Goal: Task Accomplishment & Management: Use online tool/utility

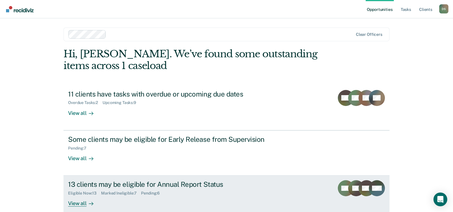
click at [106, 184] on div "13 clients may be eligible for Annual Report Status" at bounding box center [168, 185] width 201 height 8
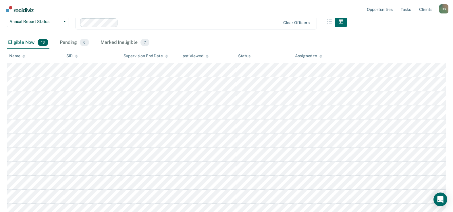
scroll to position [115, 0]
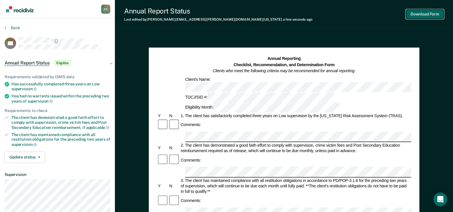
click at [428, 11] on button "Download Form" at bounding box center [425, 13] width 38 height 9
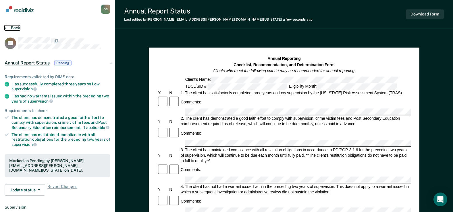
click at [14, 27] on button "Back" at bounding box center [12, 27] width 15 height 5
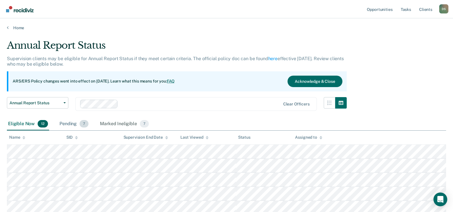
click at [67, 123] on div "Pending 7" at bounding box center [73, 124] width 31 height 13
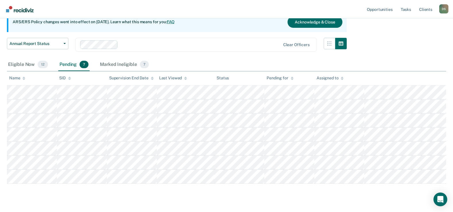
scroll to position [72, 0]
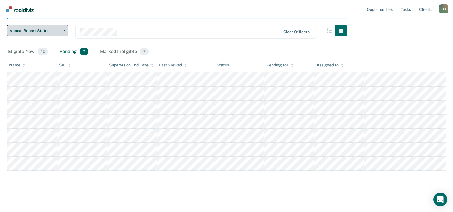
click at [61, 31] on span "button" at bounding box center [63, 30] width 5 height 1
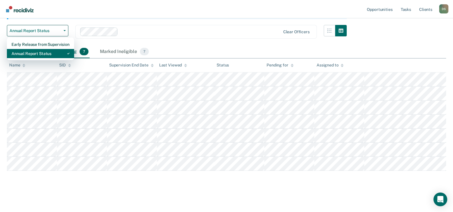
click at [57, 50] on div "Annual Report Status" at bounding box center [40, 53] width 58 height 9
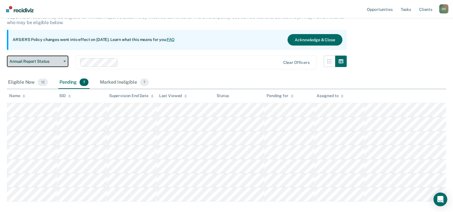
scroll to position [57, 0]
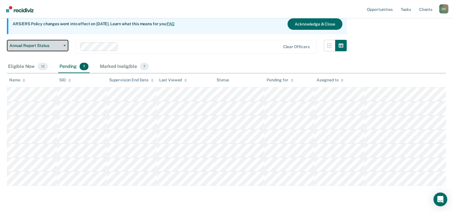
click at [63, 44] on button "Annual Report Status" at bounding box center [37, 45] width 61 height 11
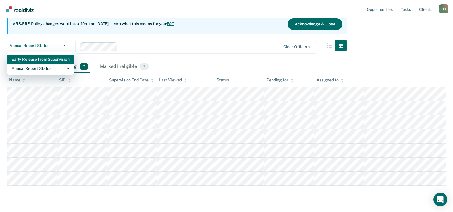
click at [58, 59] on div "Early Release from Supervision" at bounding box center [40, 59] width 58 height 9
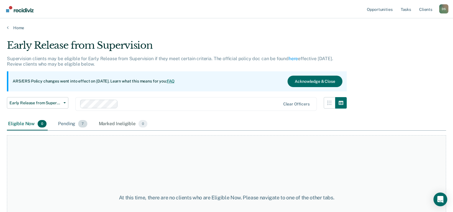
click at [71, 125] on div "Pending 7" at bounding box center [72, 124] width 31 height 13
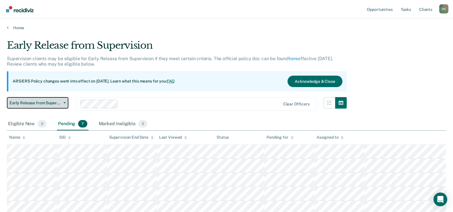
click at [60, 101] on span "Early Release from Supervision" at bounding box center [35, 103] width 52 height 5
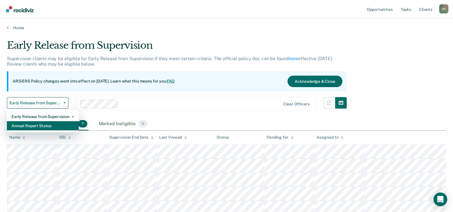
click at [49, 124] on div "Annual Report Status" at bounding box center [42, 125] width 63 height 9
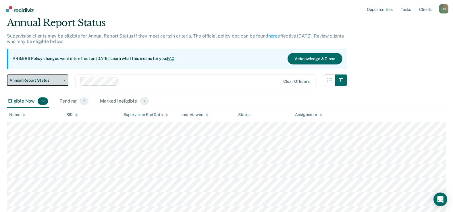
scroll to position [57, 0]
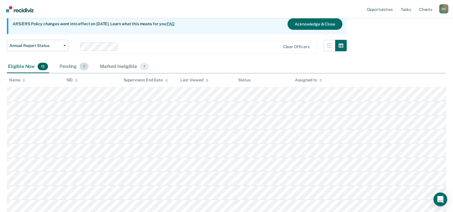
click at [74, 65] on div "Pending 7" at bounding box center [73, 67] width 31 height 13
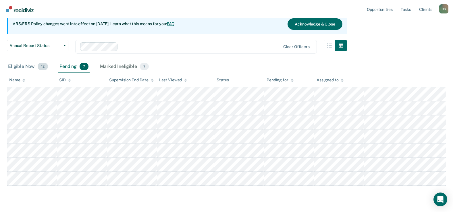
drag, startPoint x: 22, startPoint y: 65, endPoint x: 42, endPoint y: 68, distance: 21.2
click at [22, 65] on div "Eligible Now 12" at bounding box center [28, 67] width 42 height 13
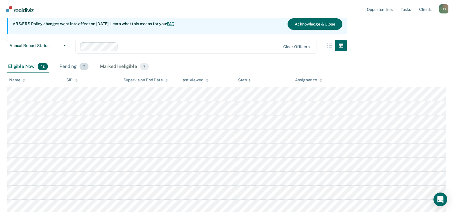
click at [69, 67] on div "Pending 7" at bounding box center [73, 67] width 31 height 13
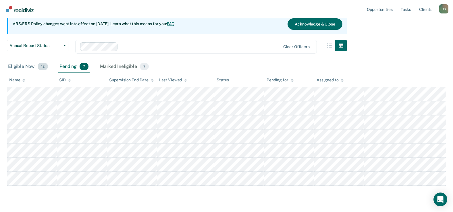
click at [28, 67] on div "Eligible Now 12" at bounding box center [28, 67] width 42 height 13
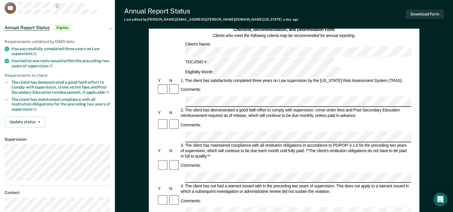
scroll to position [172, 0]
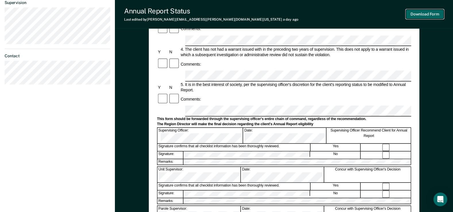
click at [432, 15] on button "Download Form" at bounding box center [425, 13] width 38 height 9
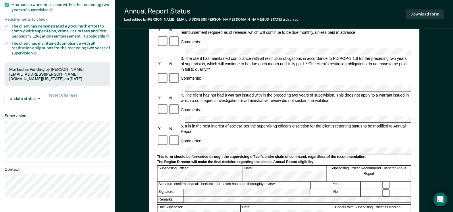
scroll to position [0, 0]
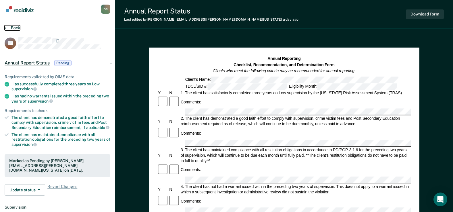
click at [14, 26] on button "Back" at bounding box center [12, 27] width 15 height 5
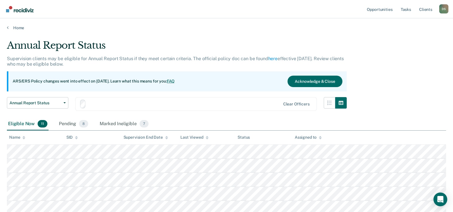
scroll to position [57, 0]
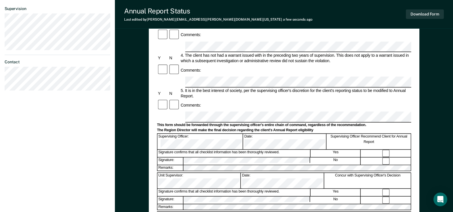
scroll to position [201, 0]
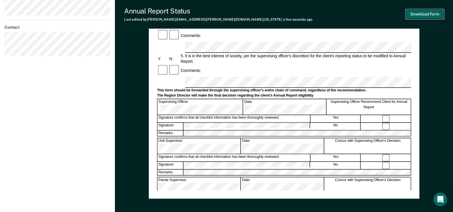
click at [430, 13] on button "Download Form" at bounding box center [425, 13] width 38 height 9
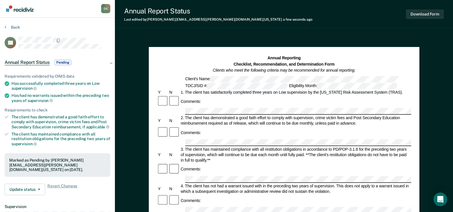
scroll to position [0, 0]
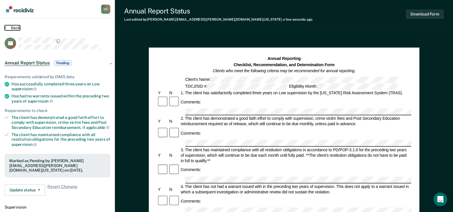
click at [14, 26] on button "Back" at bounding box center [12, 27] width 15 height 5
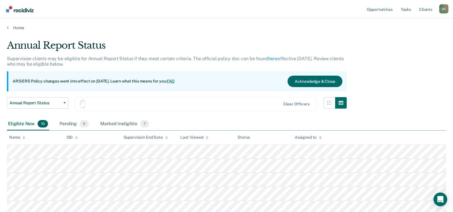
scroll to position [57, 0]
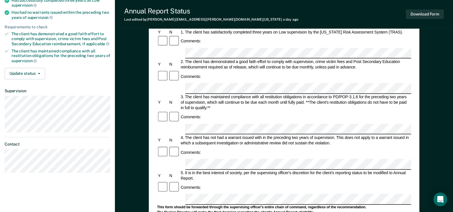
scroll to position [89, 0]
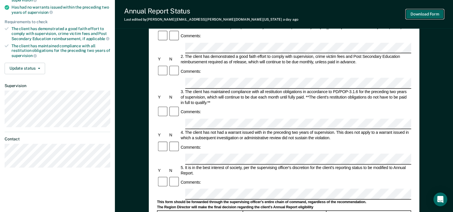
click at [427, 13] on button "Download Form" at bounding box center [425, 13] width 38 height 9
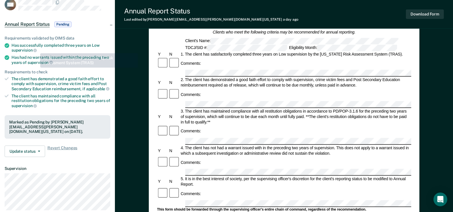
scroll to position [0, 0]
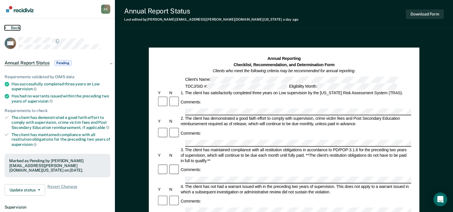
click at [15, 26] on button "Back" at bounding box center [12, 27] width 15 height 5
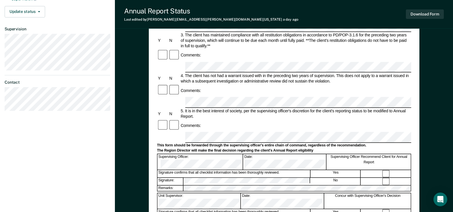
scroll to position [143, 0]
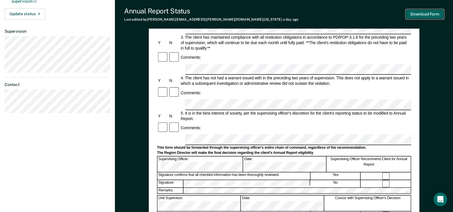
click at [423, 15] on button "Download Form" at bounding box center [425, 13] width 38 height 9
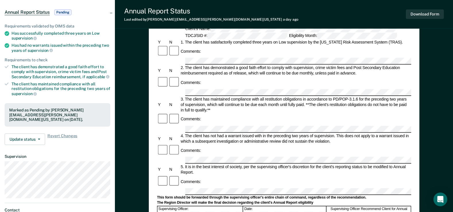
scroll to position [0, 0]
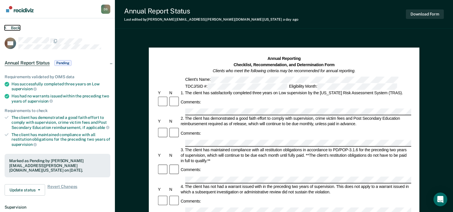
click at [15, 26] on button "Back" at bounding box center [12, 27] width 15 height 5
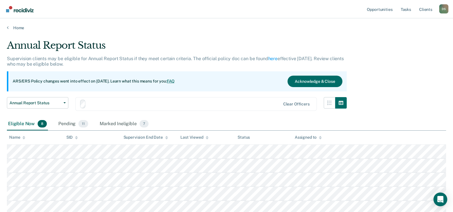
scroll to position [57, 0]
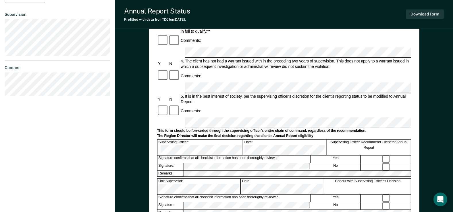
scroll to position [172, 0]
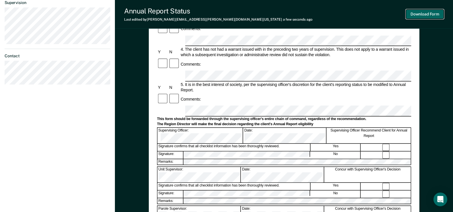
click at [432, 18] on button "Download Form" at bounding box center [425, 13] width 38 height 9
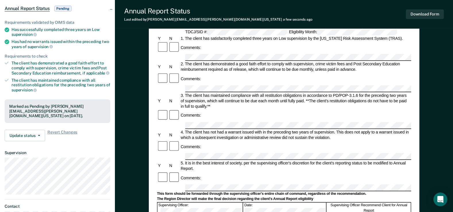
scroll to position [0, 0]
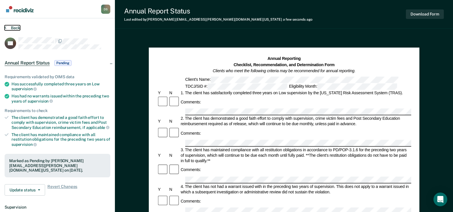
click at [13, 26] on button "Back" at bounding box center [12, 27] width 15 height 5
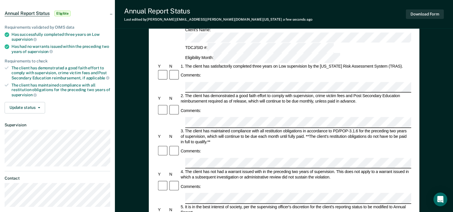
scroll to position [29, 0]
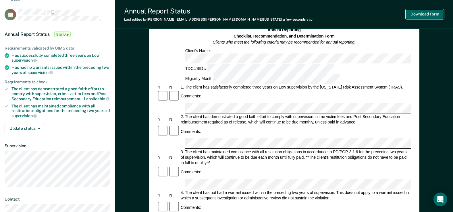
click at [424, 14] on button "Download Form" at bounding box center [425, 13] width 38 height 9
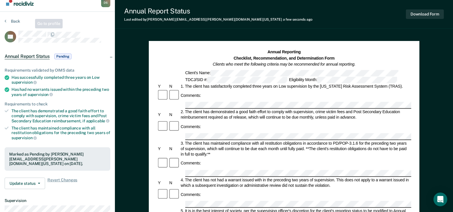
scroll to position [0, 0]
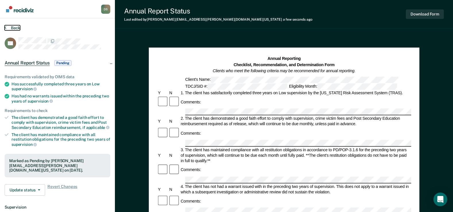
click at [18, 28] on button "Back" at bounding box center [12, 27] width 15 height 5
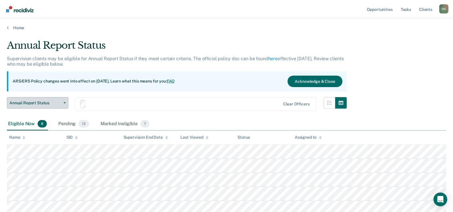
scroll to position [57, 0]
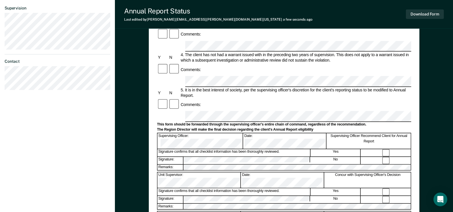
scroll to position [175, 0]
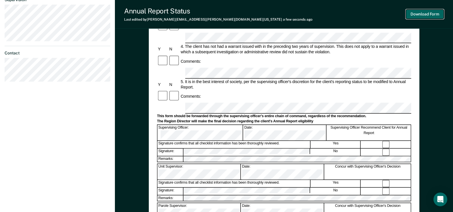
click at [425, 14] on button "Download Form" at bounding box center [425, 13] width 38 height 9
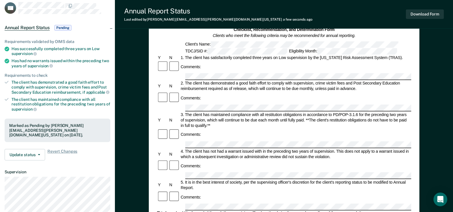
scroll to position [0, 0]
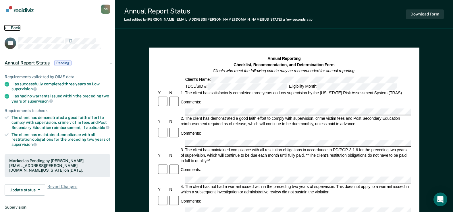
click at [13, 28] on button "Back" at bounding box center [12, 27] width 15 height 5
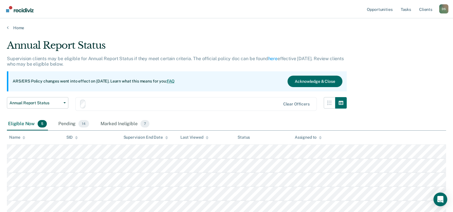
scroll to position [44, 0]
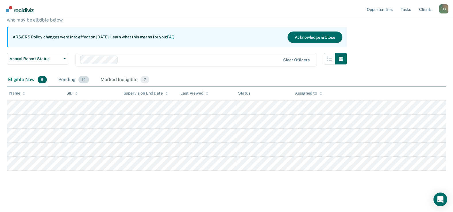
click at [71, 82] on div "Pending 14" at bounding box center [73, 80] width 33 height 13
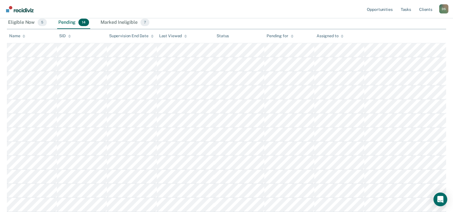
scroll to position [73, 0]
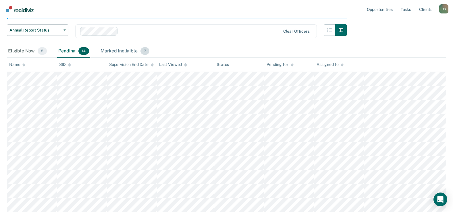
click at [121, 52] on div "Marked Ineligible 7" at bounding box center [124, 51] width 51 height 13
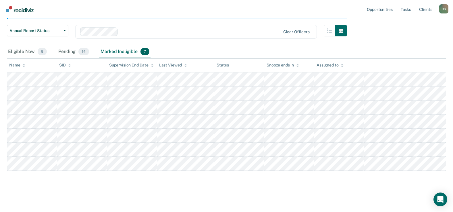
scroll to position [72, 0]
click at [28, 52] on div "Eligible Now 5" at bounding box center [27, 52] width 41 height 13
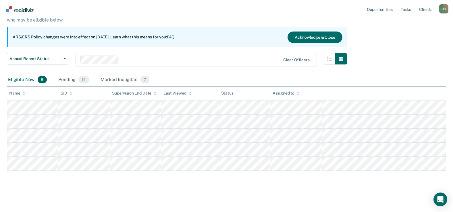
scroll to position [44, 0]
